Goal: Information Seeking & Learning: Learn about a topic

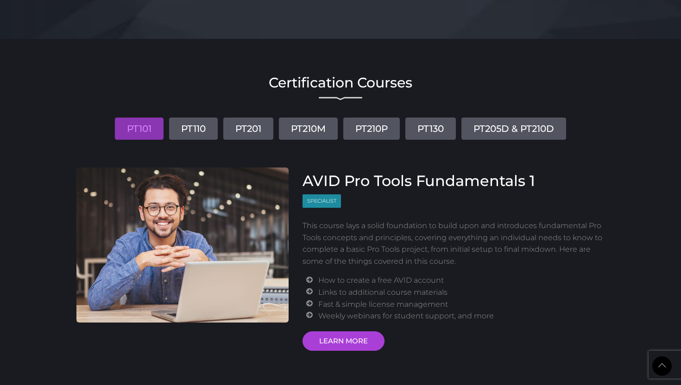
scroll to position [1032, 0]
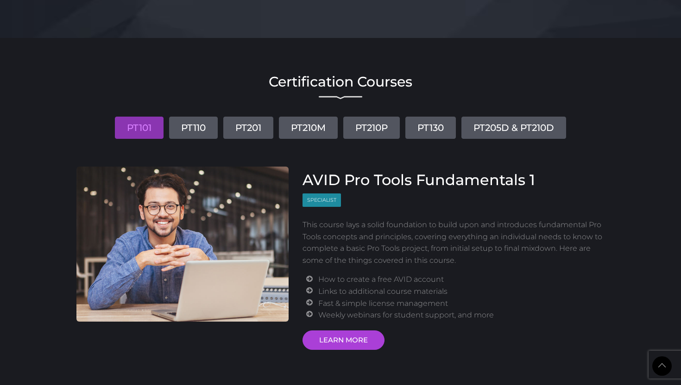
click at [363, 303] on li "Fast & simple license management" at bounding box center [461, 304] width 286 height 12
click at [384, 215] on div "AVID Pro Tools Fundamentals 1 Specialist This course lays a solid foundation to…" at bounding box center [454, 260] width 303 height 179
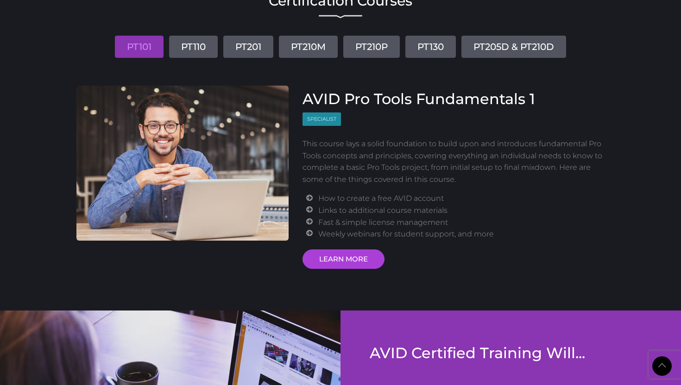
scroll to position [1114, 0]
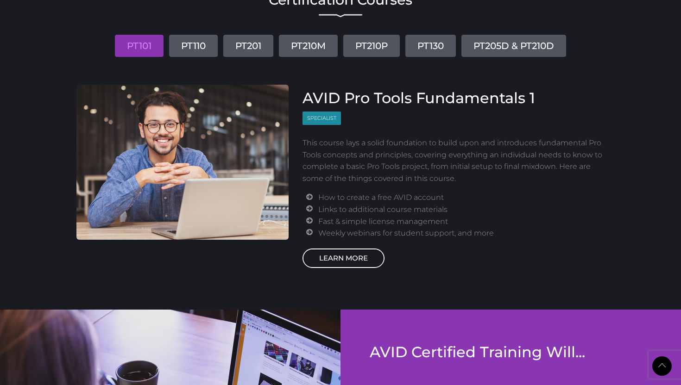
click at [353, 259] on link "LEARN MORE" at bounding box center [344, 258] width 82 height 19
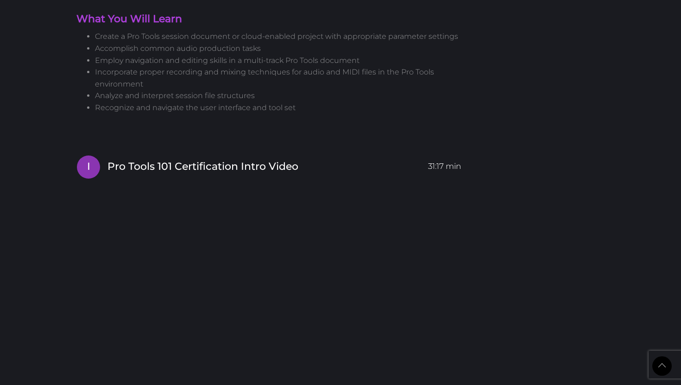
scroll to position [1043, 0]
